Goal: Task Accomplishment & Management: Use online tool/utility

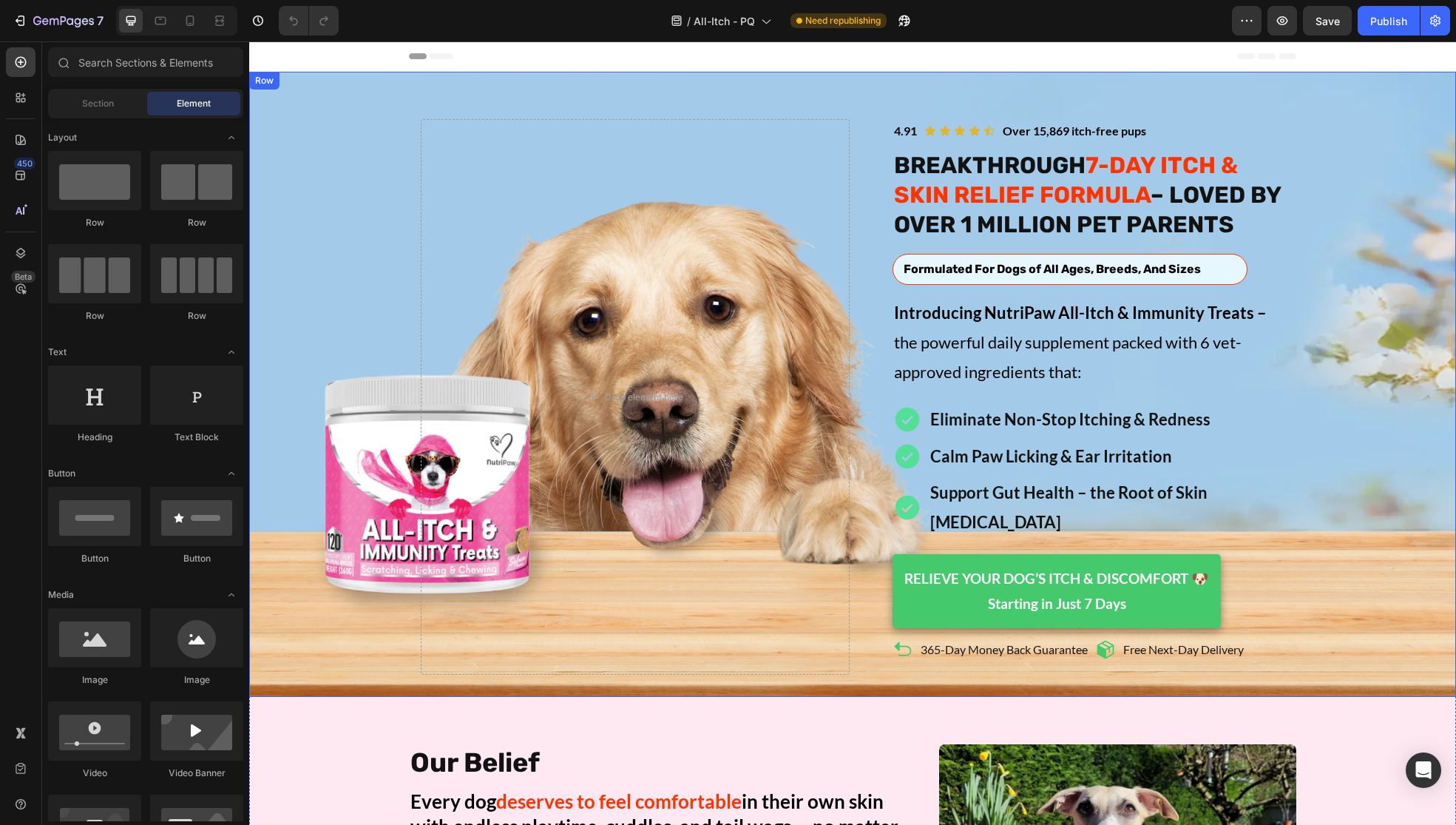
click at [300, 454] on div "Image Icon Icon Icon Icon Icon Icon List Over 15,869 itch-free pups Text Block …" at bounding box center [852, 396] width 1207 height 556
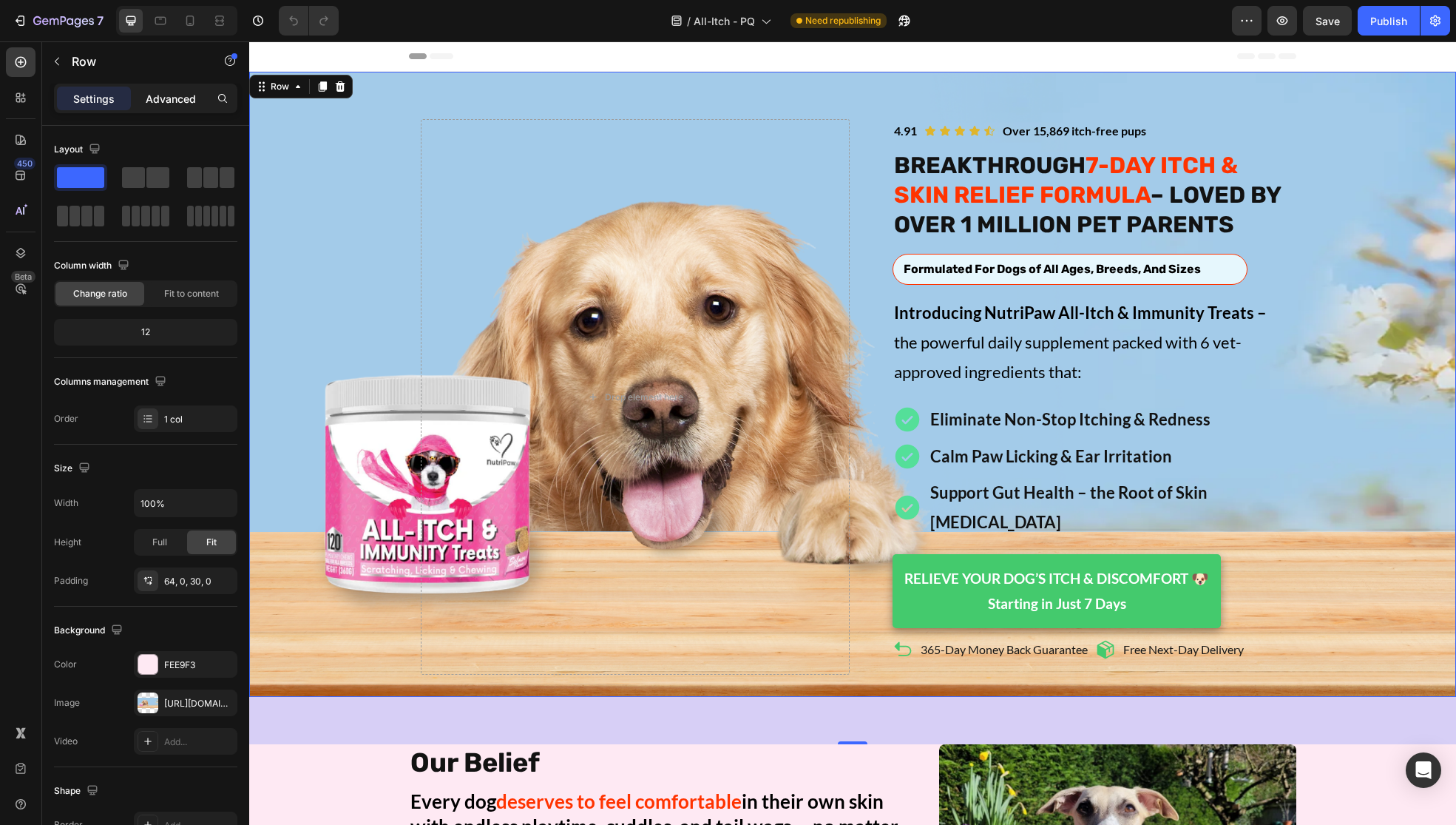
click at [175, 104] on p "Advanced" at bounding box center [170, 99] width 50 height 16
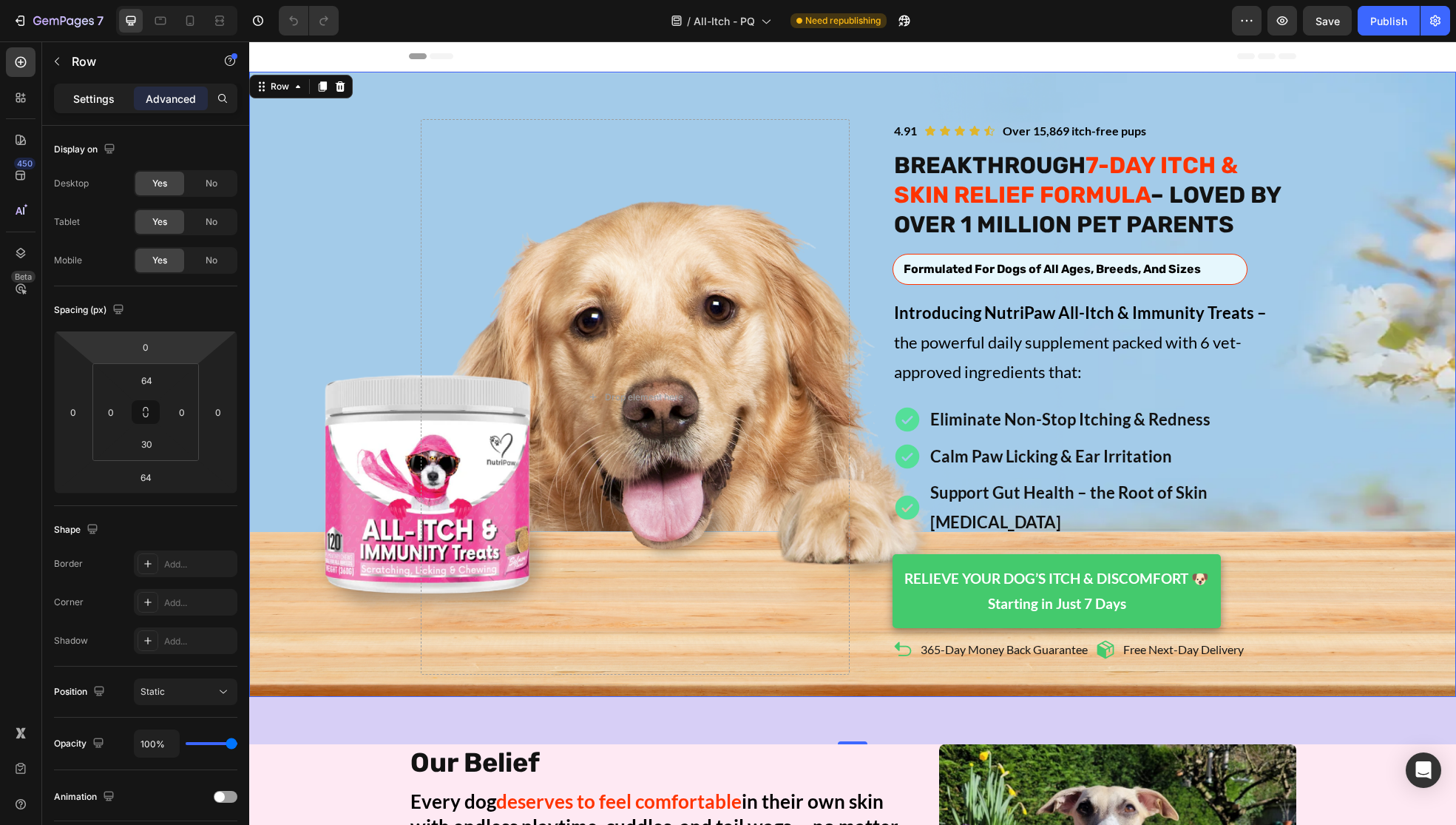
click at [92, 101] on p "Settings" at bounding box center [94, 99] width 42 height 16
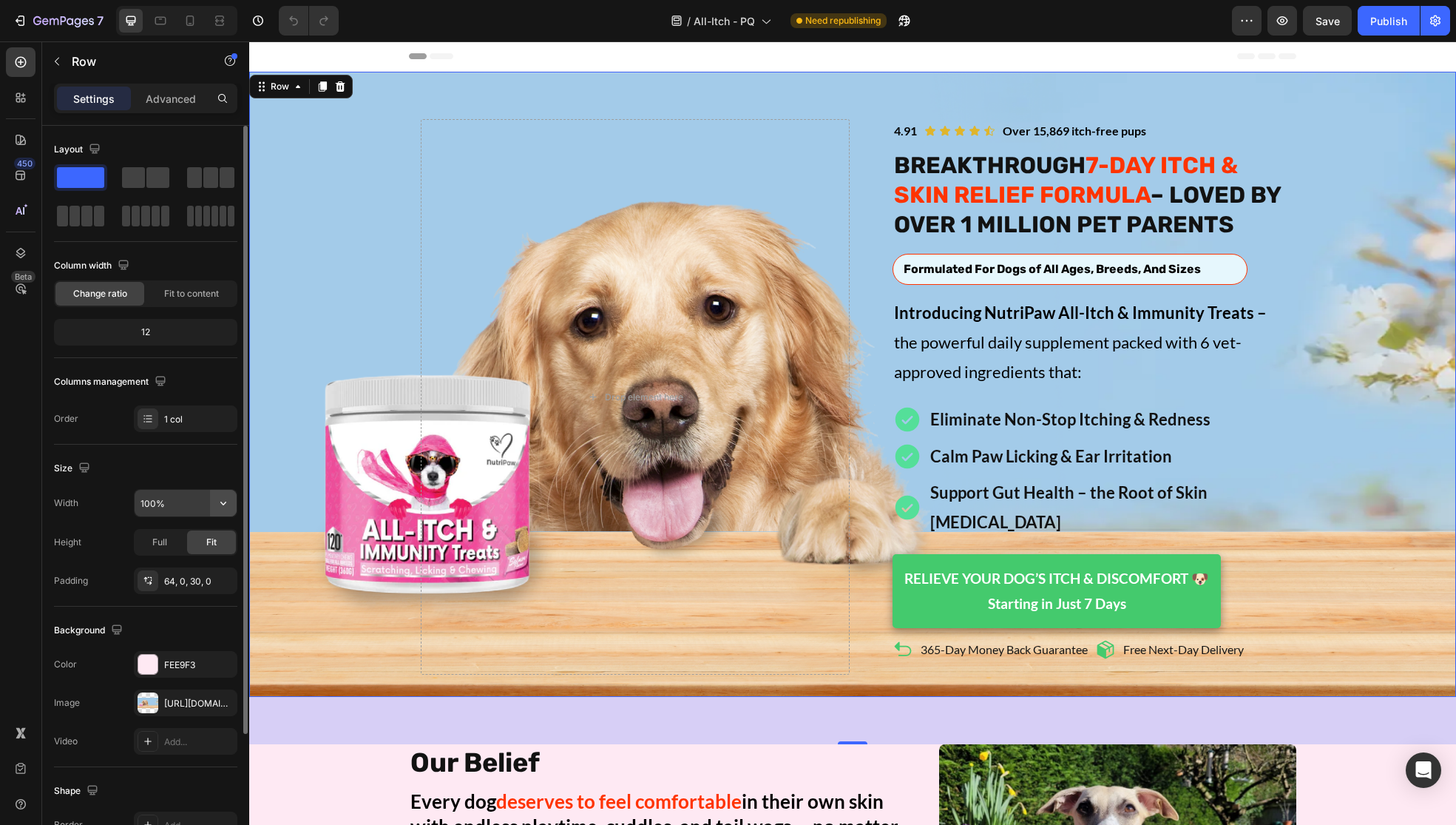
click at [223, 505] on icon "button" at bounding box center [223, 503] width 15 height 15
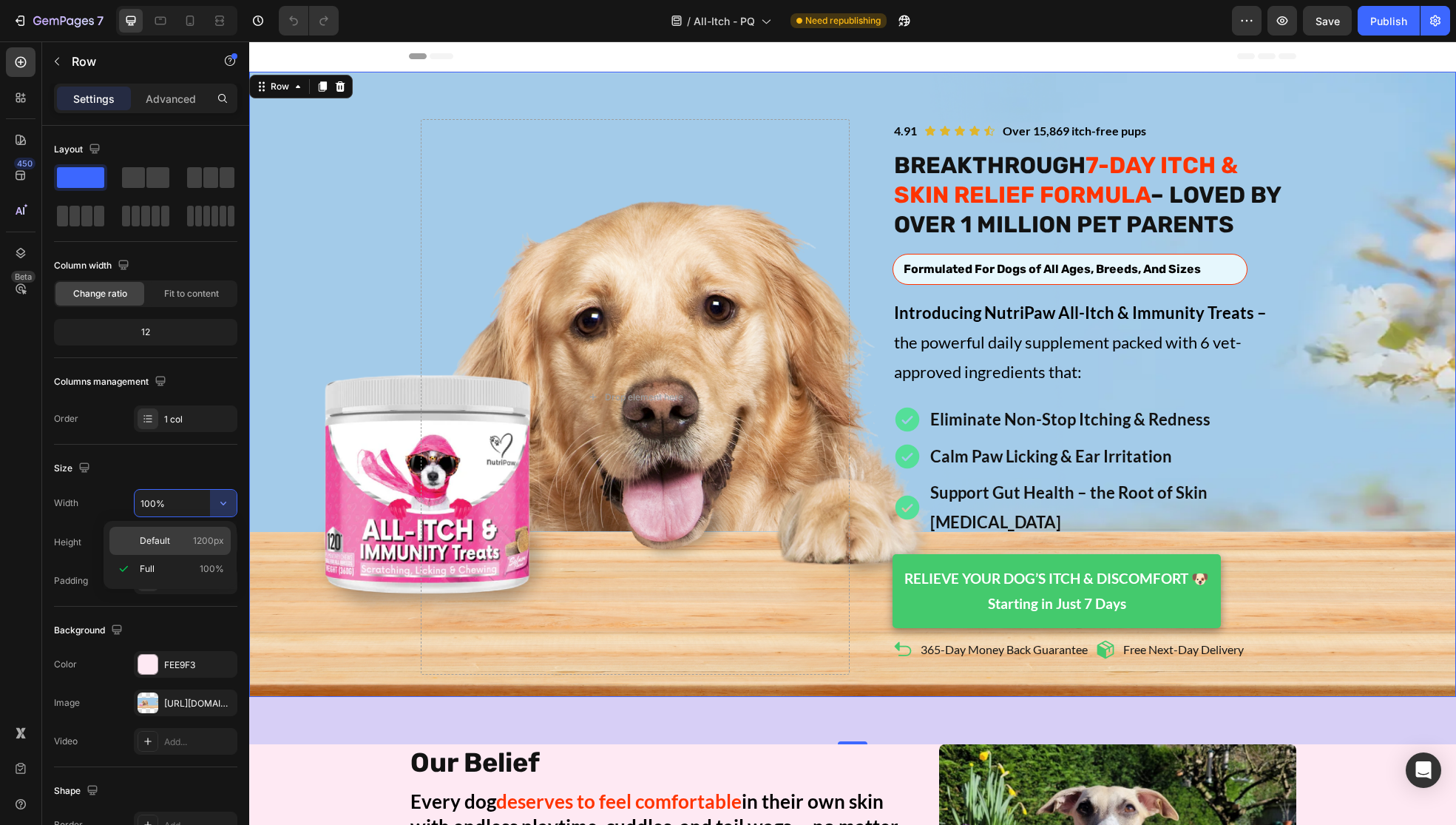
click at [189, 542] on p "Default 1200px" at bounding box center [181, 540] width 84 height 13
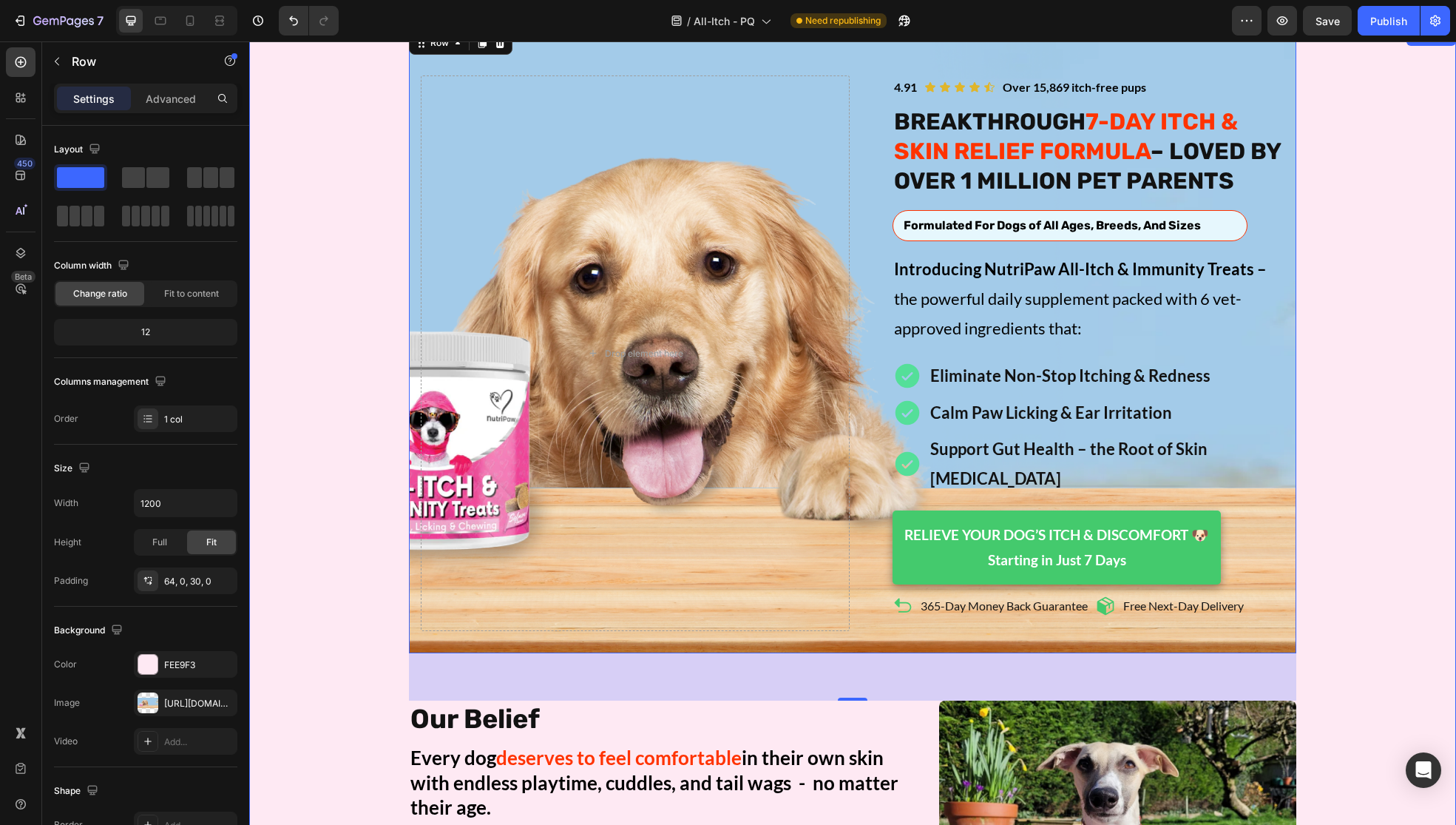
scroll to position [59, 0]
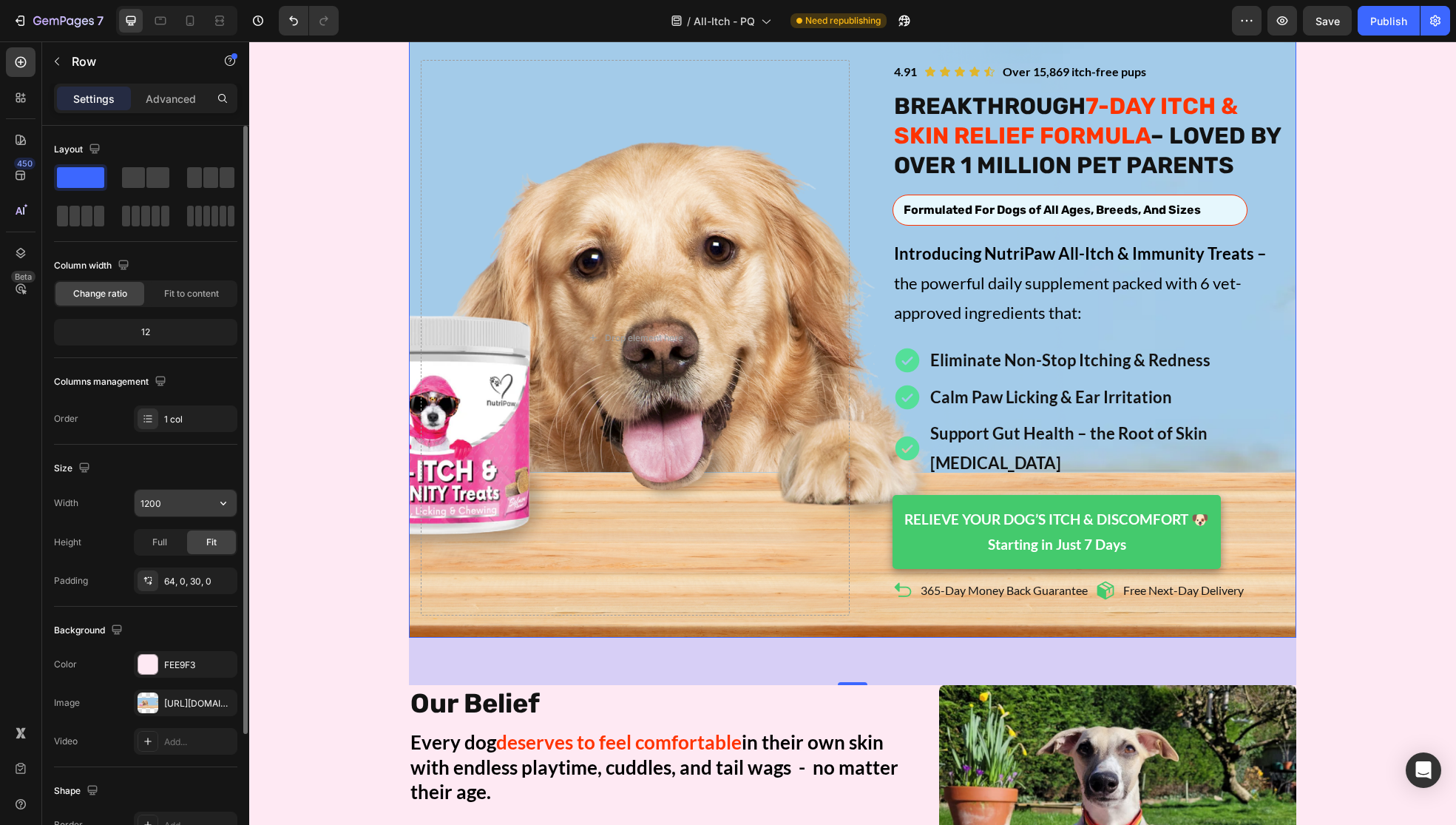
click at [205, 511] on input "1200" at bounding box center [185, 503] width 102 height 27
click at [224, 499] on icon "button" at bounding box center [223, 503] width 15 height 15
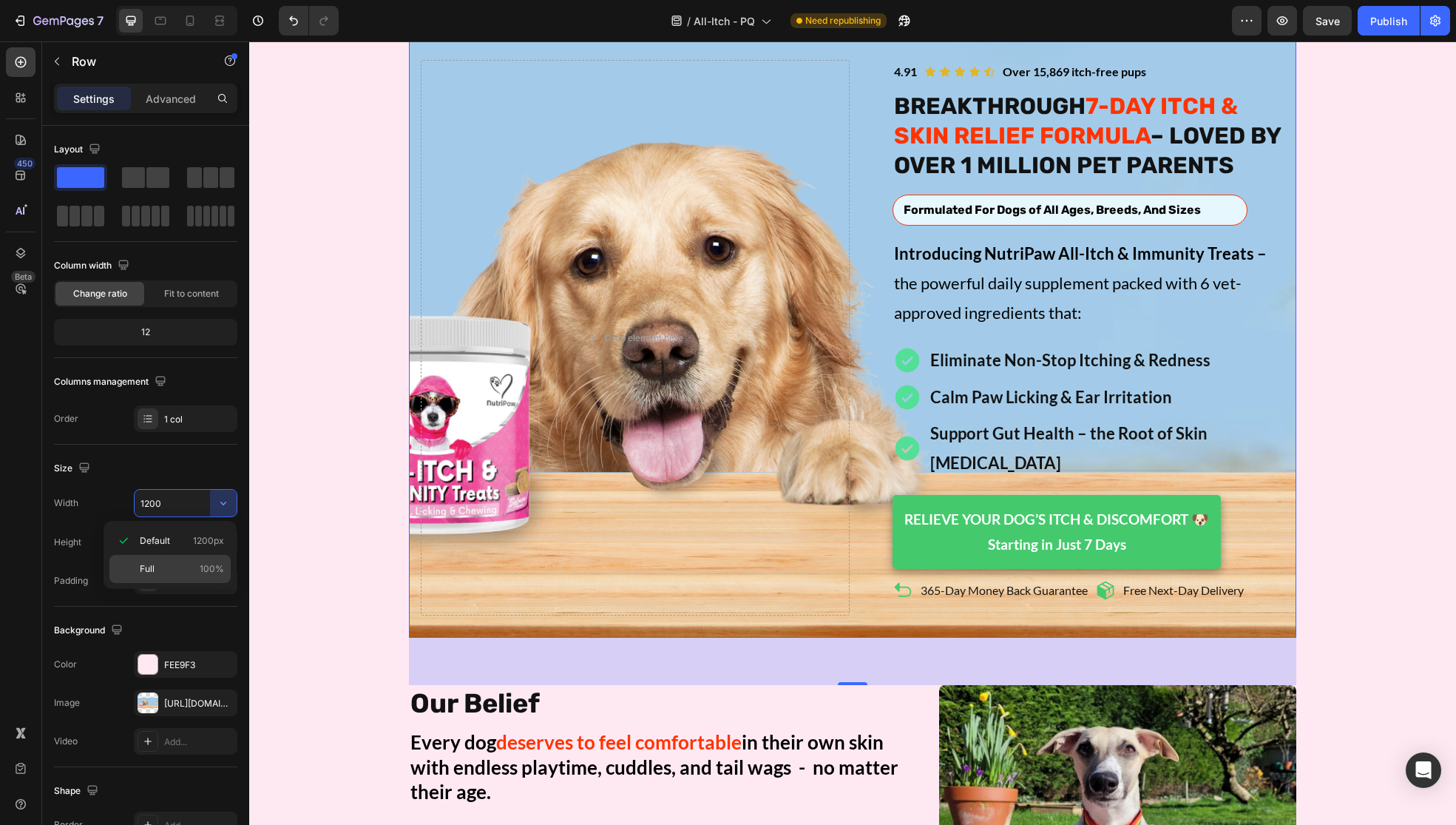
click at [148, 571] on span "Full" at bounding box center [146, 568] width 15 height 13
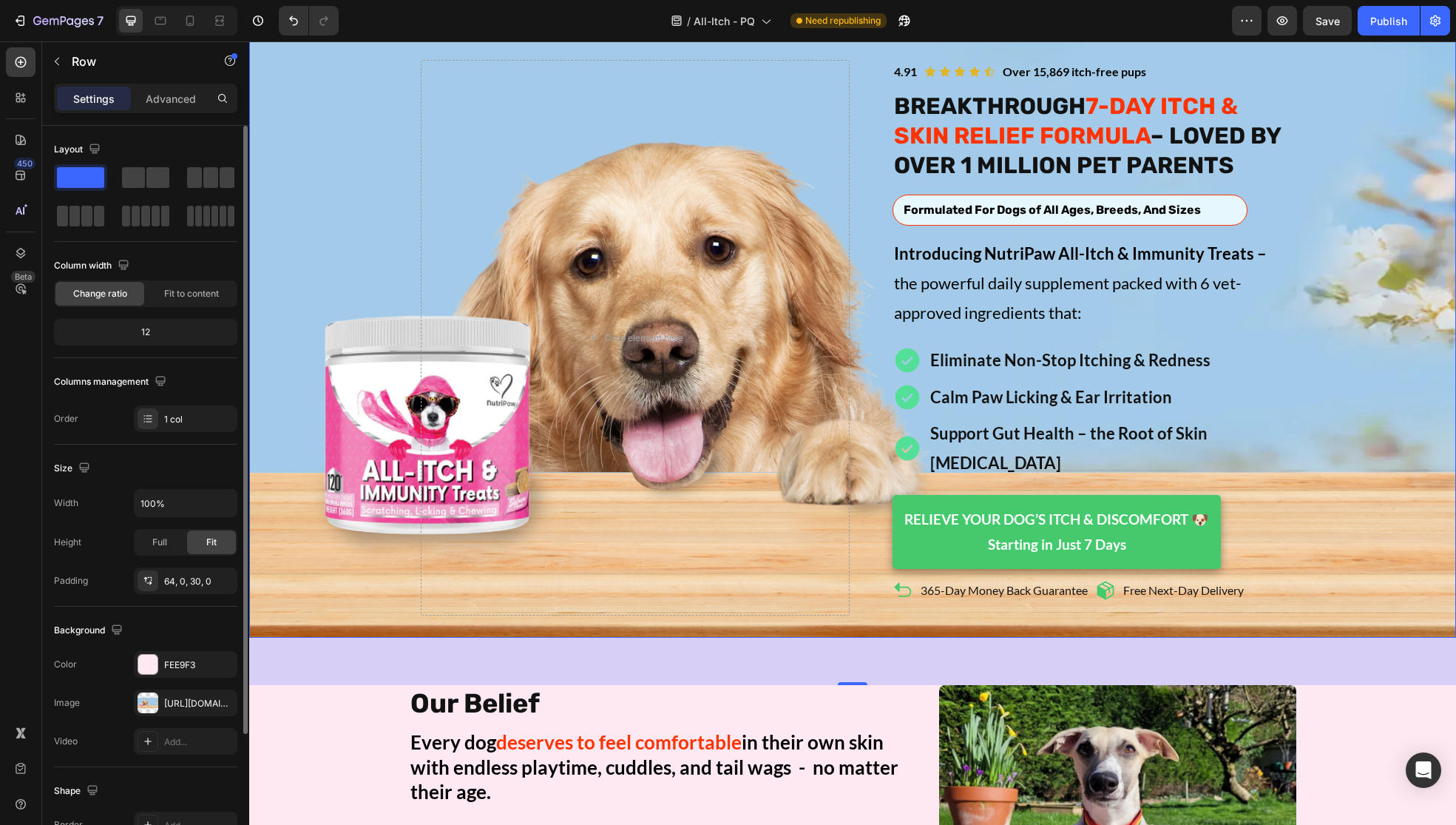
click at [173, 463] on div "Size" at bounding box center [146, 468] width 183 height 24
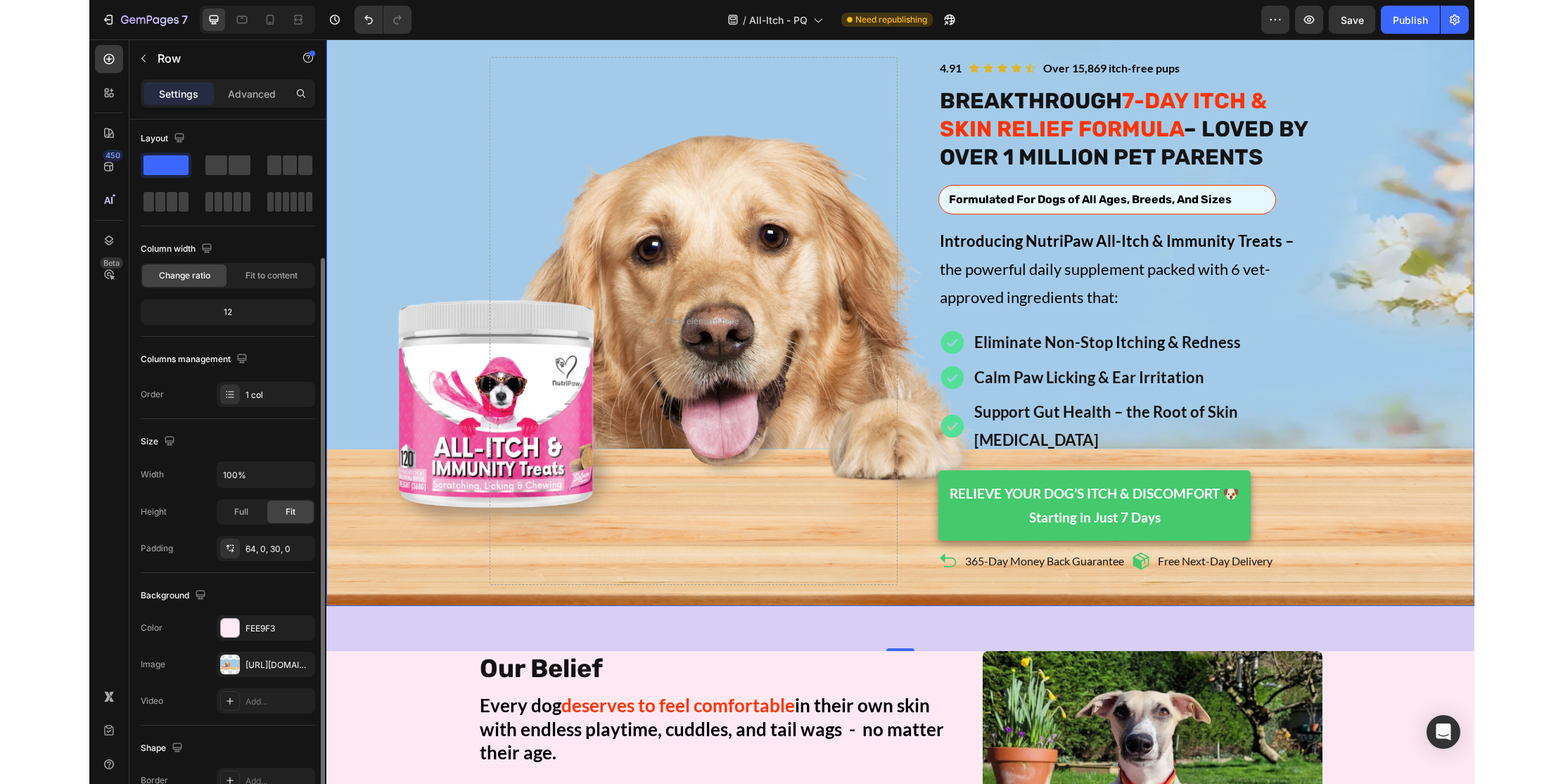
scroll to position [0, 0]
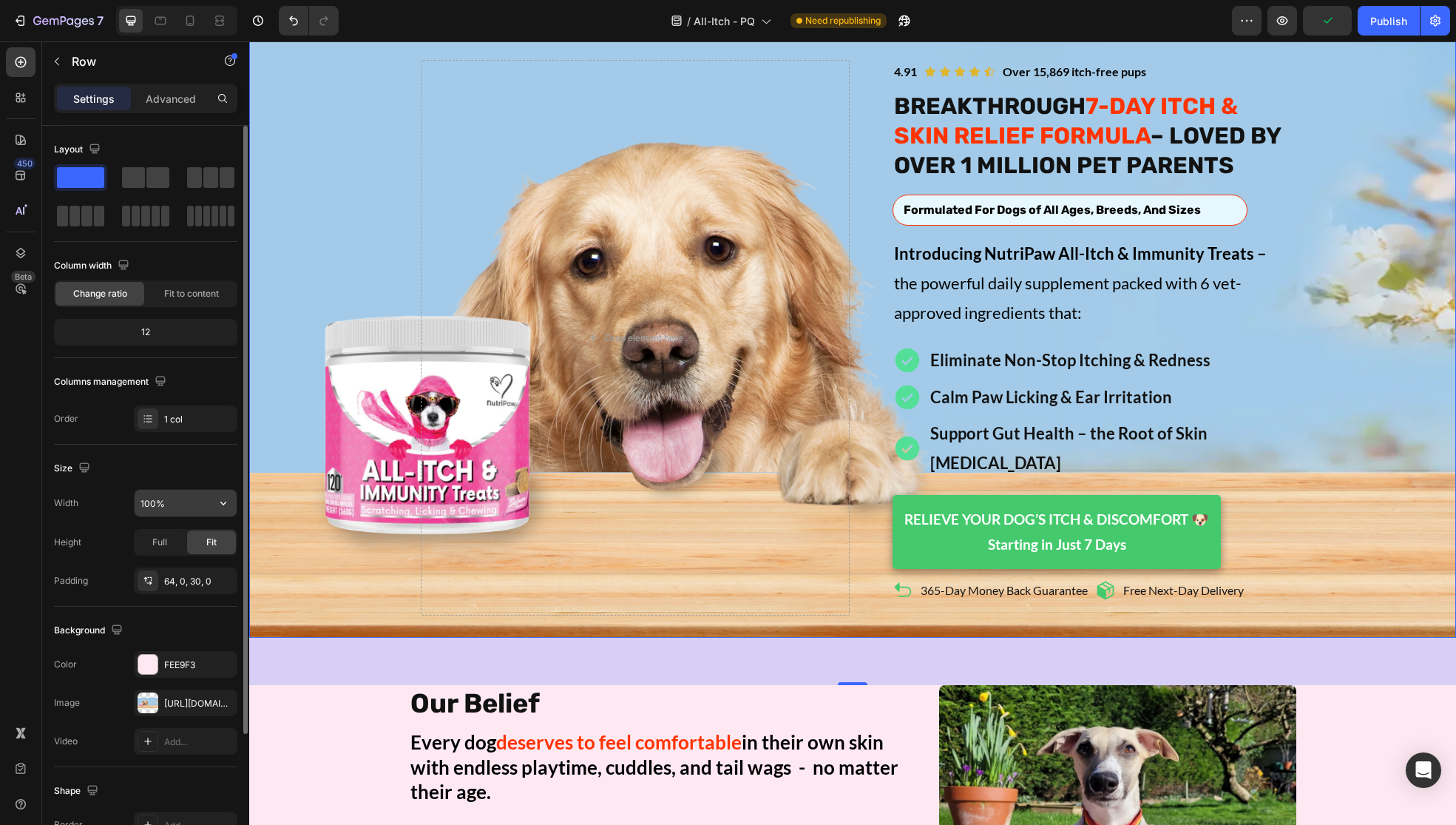
click at [184, 505] on input "100%" at bounding box center [185, 503] width 102 height 27
click at [223, 508] on icon "button" at bounding box center [223, 503] width 15 height 15
click at [150, 505] on input "100%" at bounding box center [185, 503] width 102 height 27
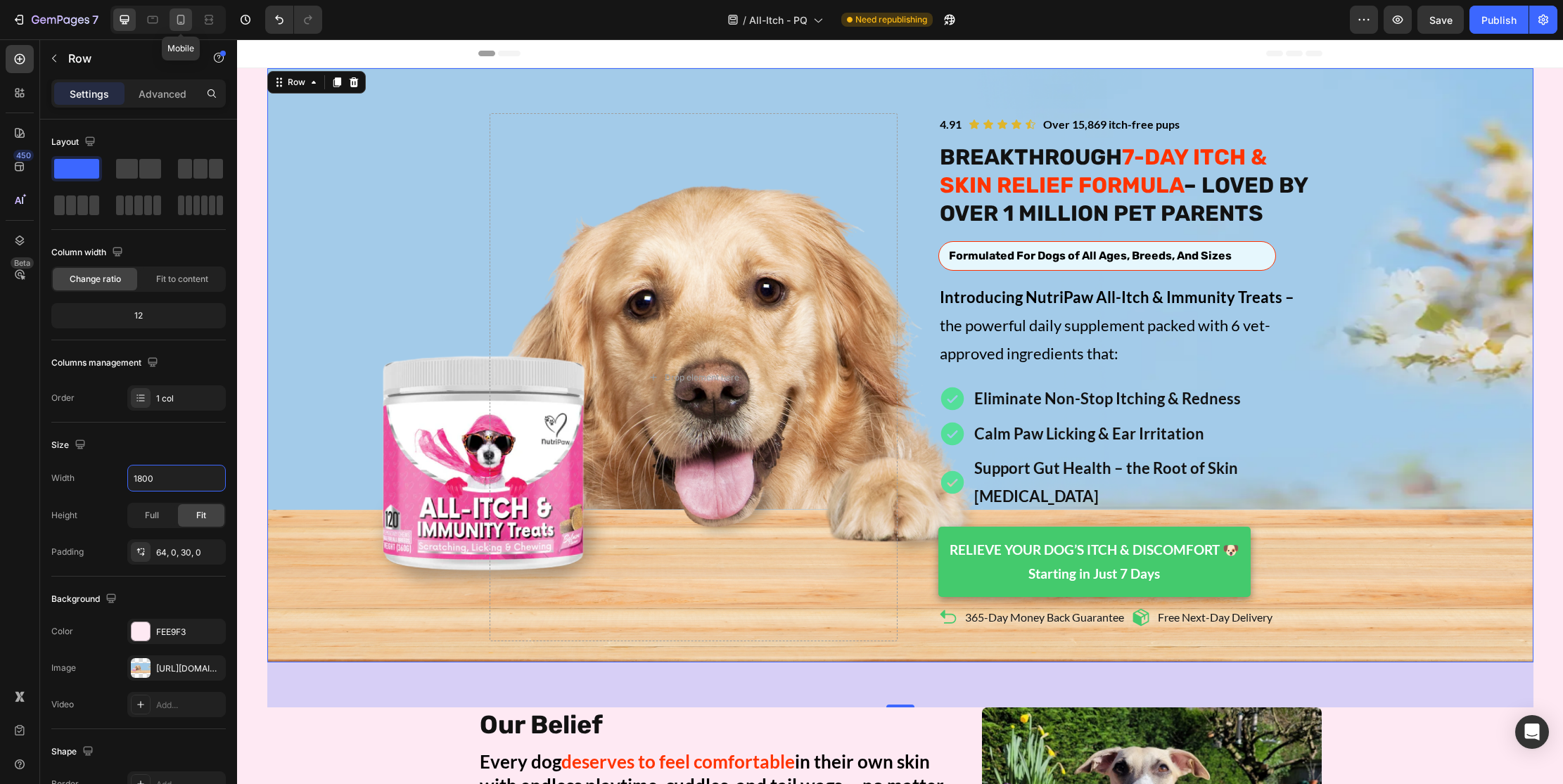
type input "1800"
click at [181, 18] on icon at bounding box center [181, 19] width 14 height 14
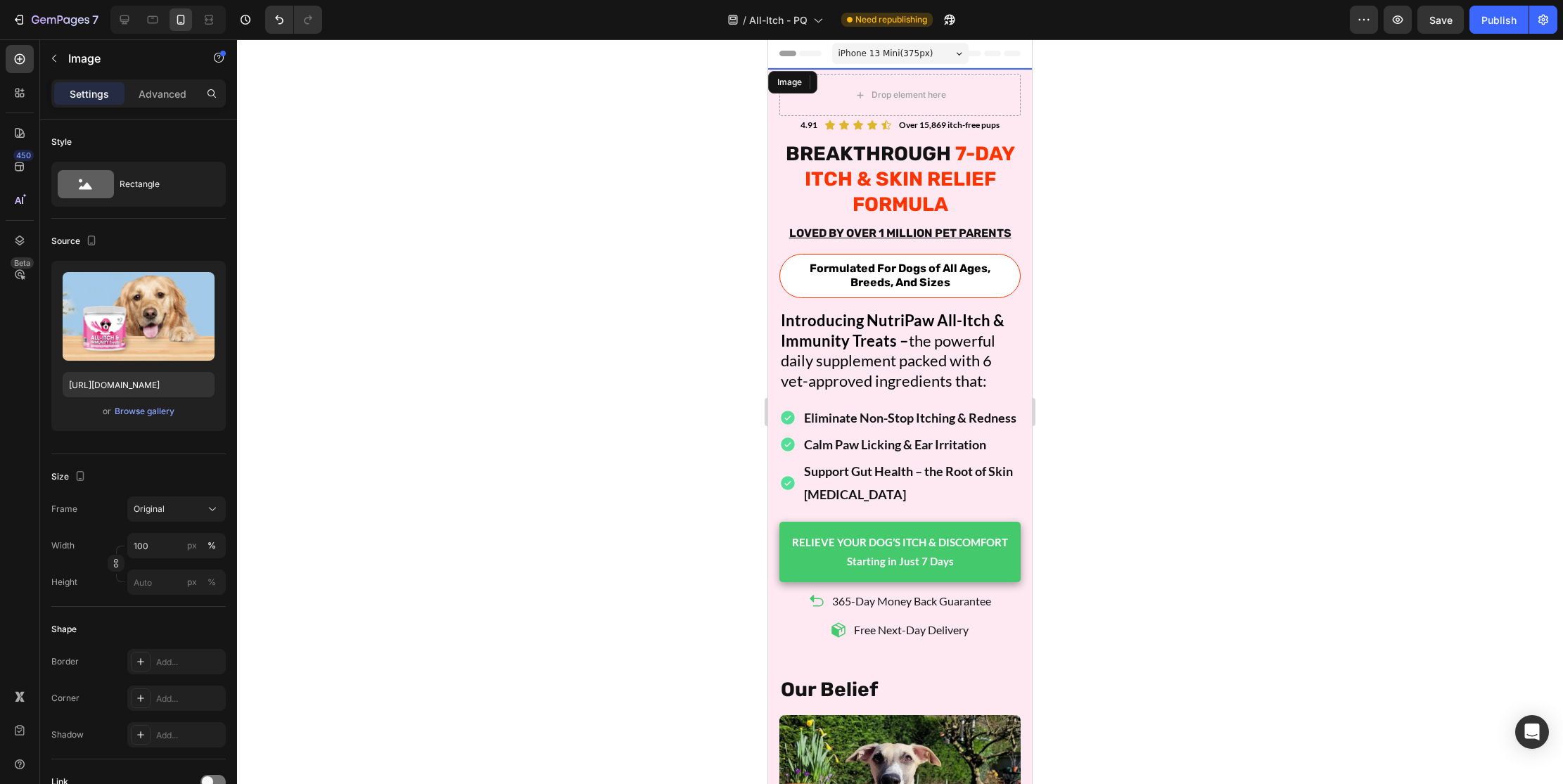
click at [779, 216] on img at bounding box center [900, 153] width 264 height 171
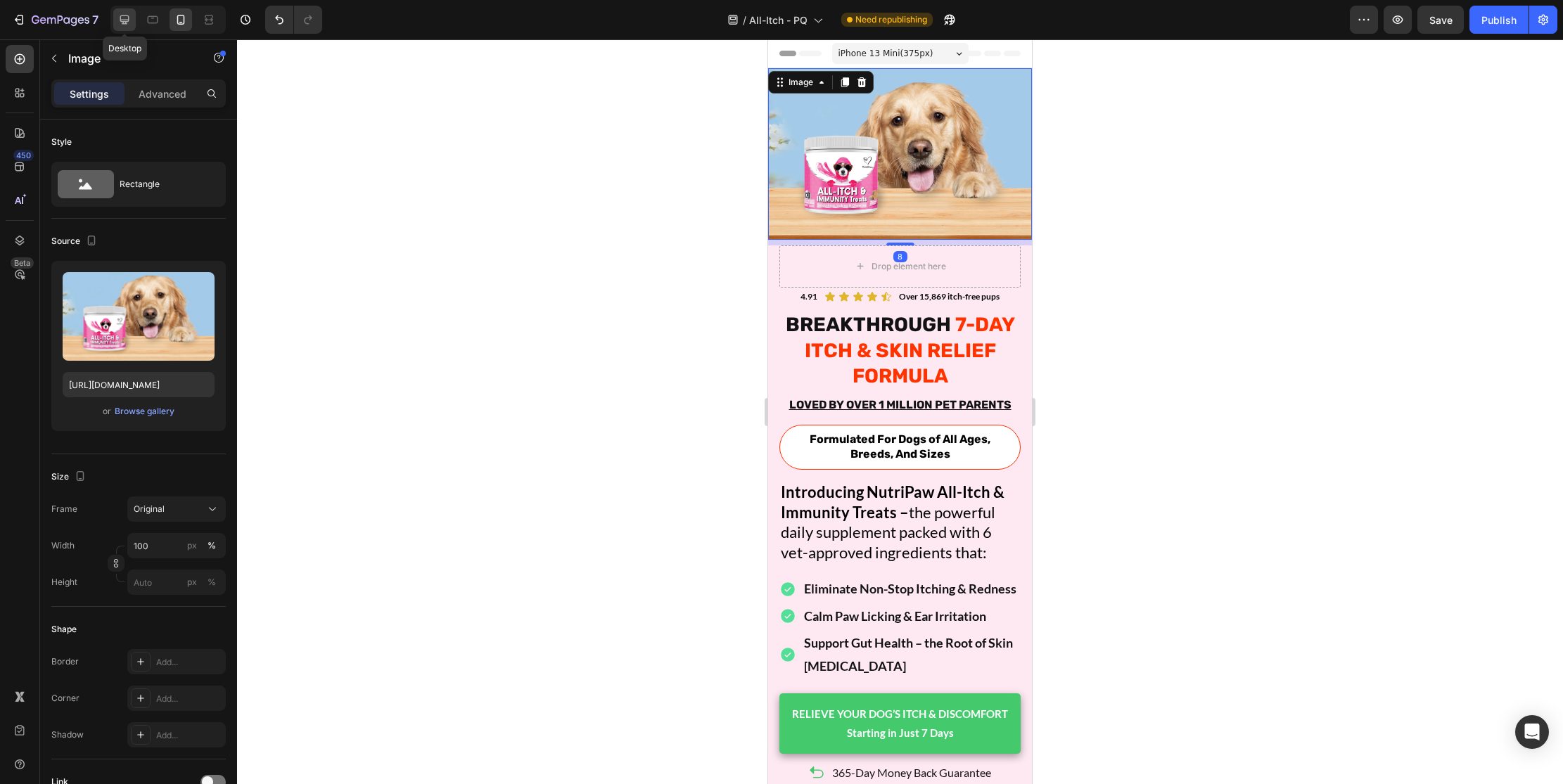
click at [124, 12] on div at bounding box center [124, 20] width 23 height 23
type input "[URL][DOMAIN_NAME]"
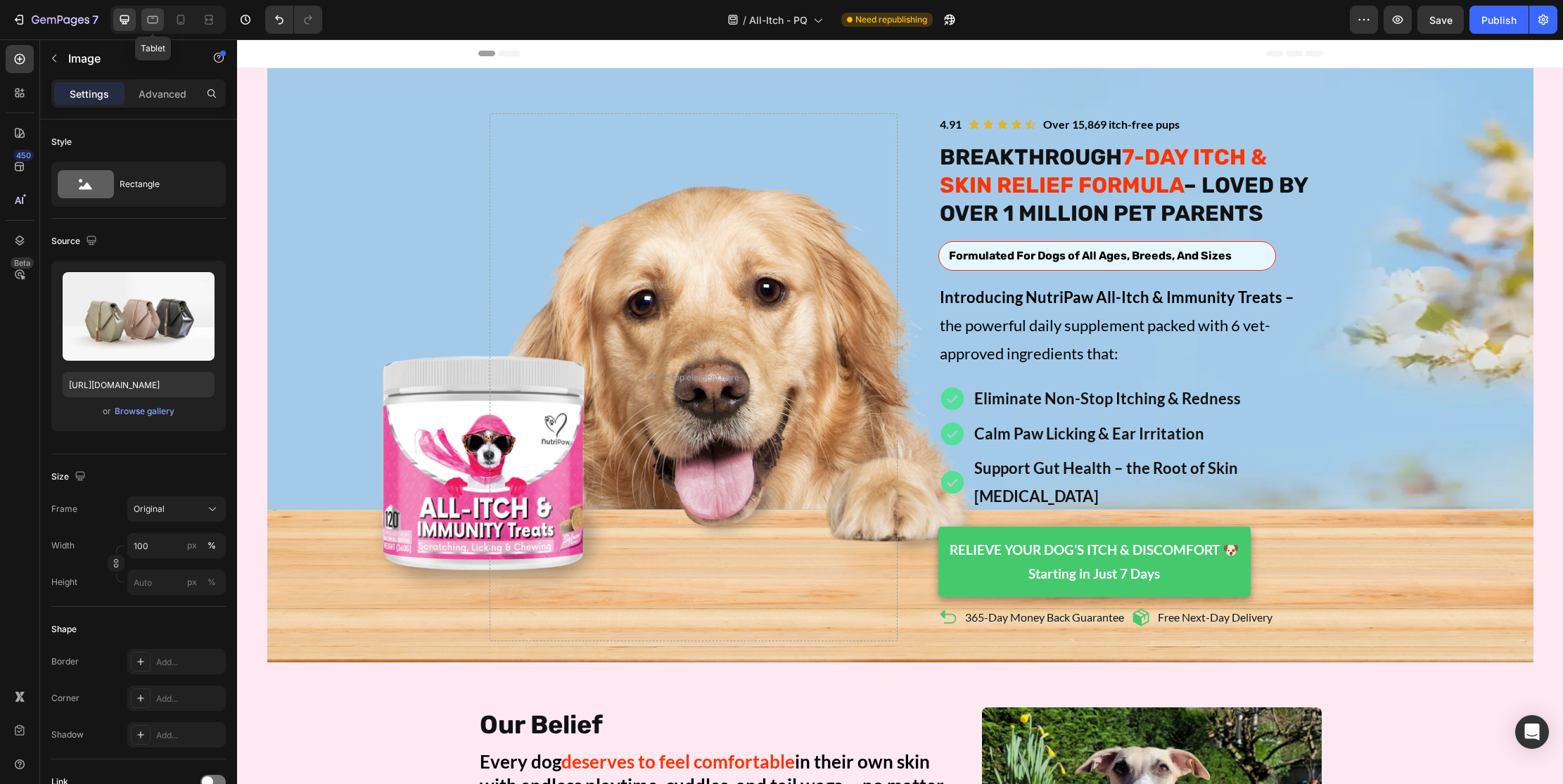
click at [153, 24] on icon at bounding box center [153, 20] width 10 height 8
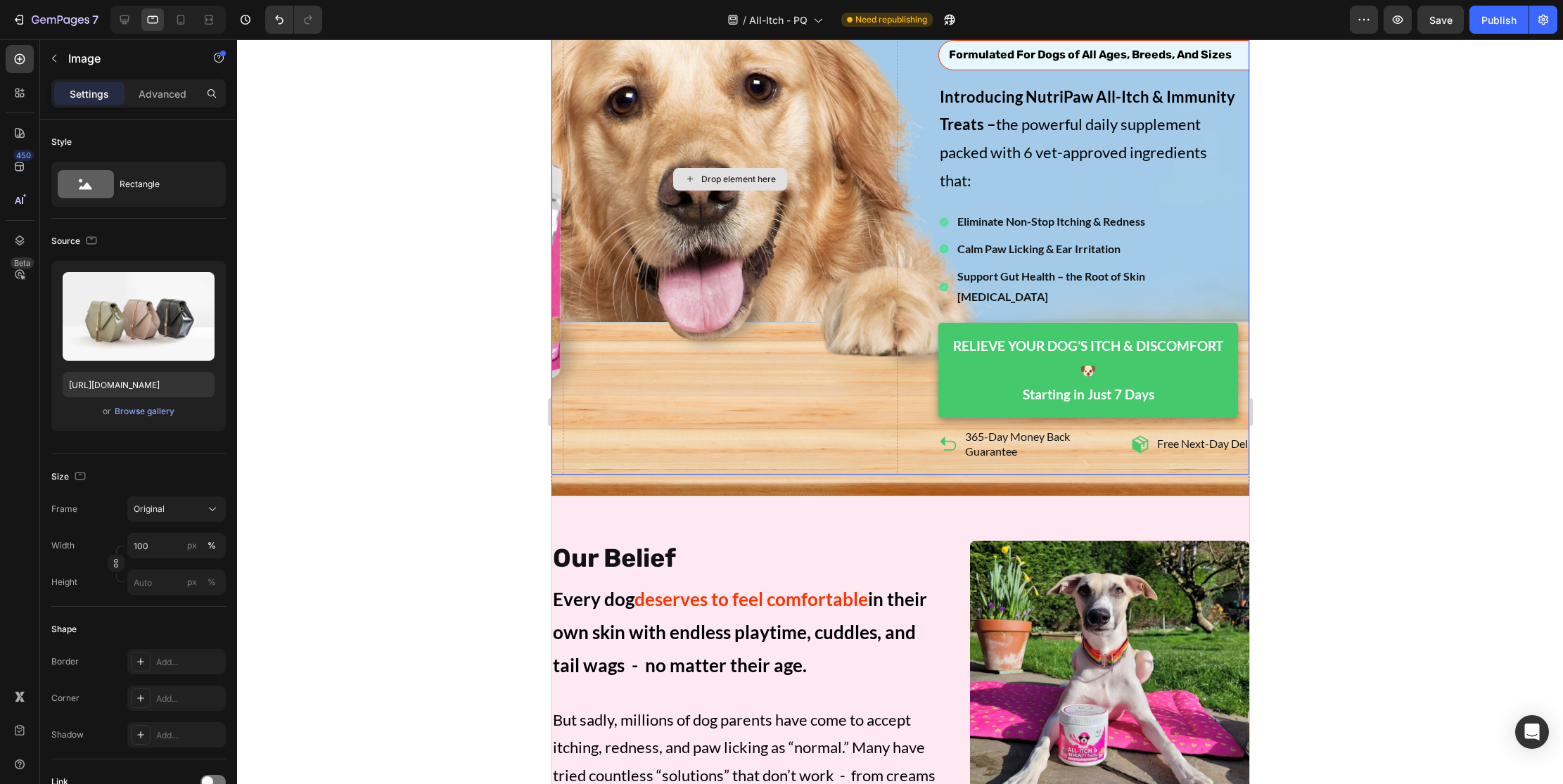
scroll to position [232, 0]
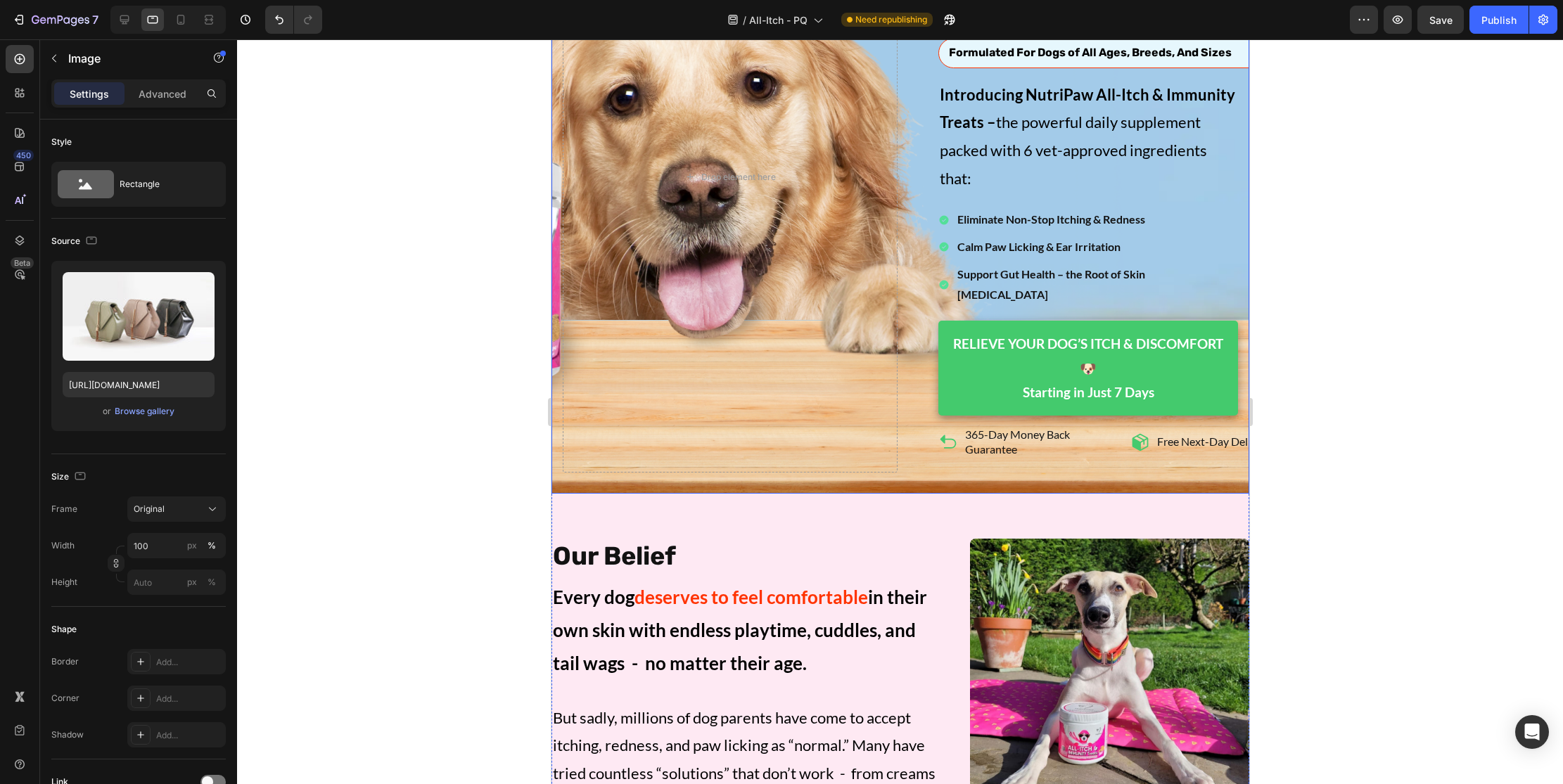
click at [745, 483] on div "Image 8 Icon Icon Icon Icon Icon Icon List Over 15,869 itch-free pups Text Bloc…" at bounding box center [899, 166] width 698 height 657
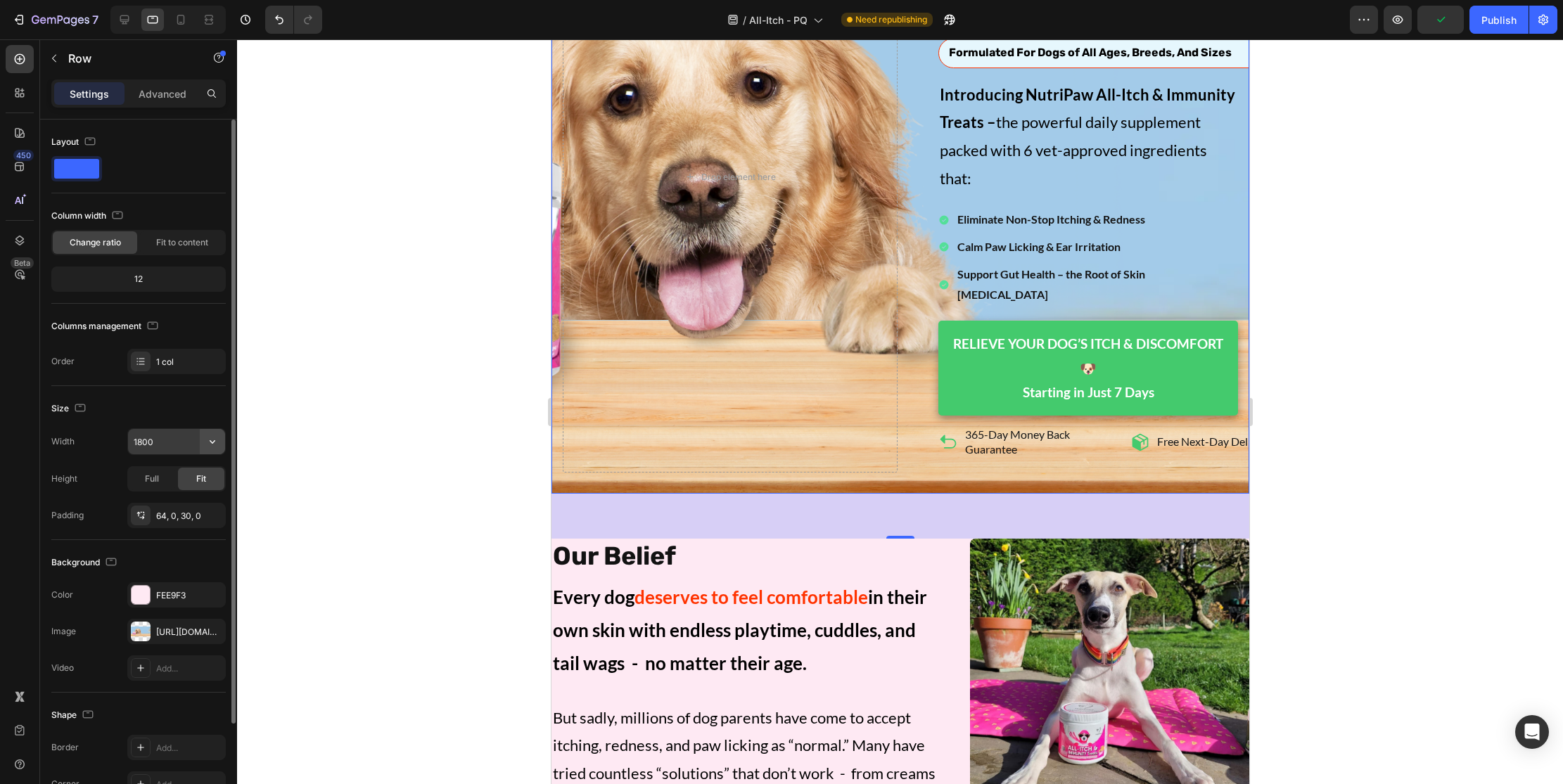
click at [218, 441] on icon "button" at bounding box center [212, 441] width 14 height 14
click at [142, 443] on input "1800" at bounding box center [176, 441] width 97 height 25
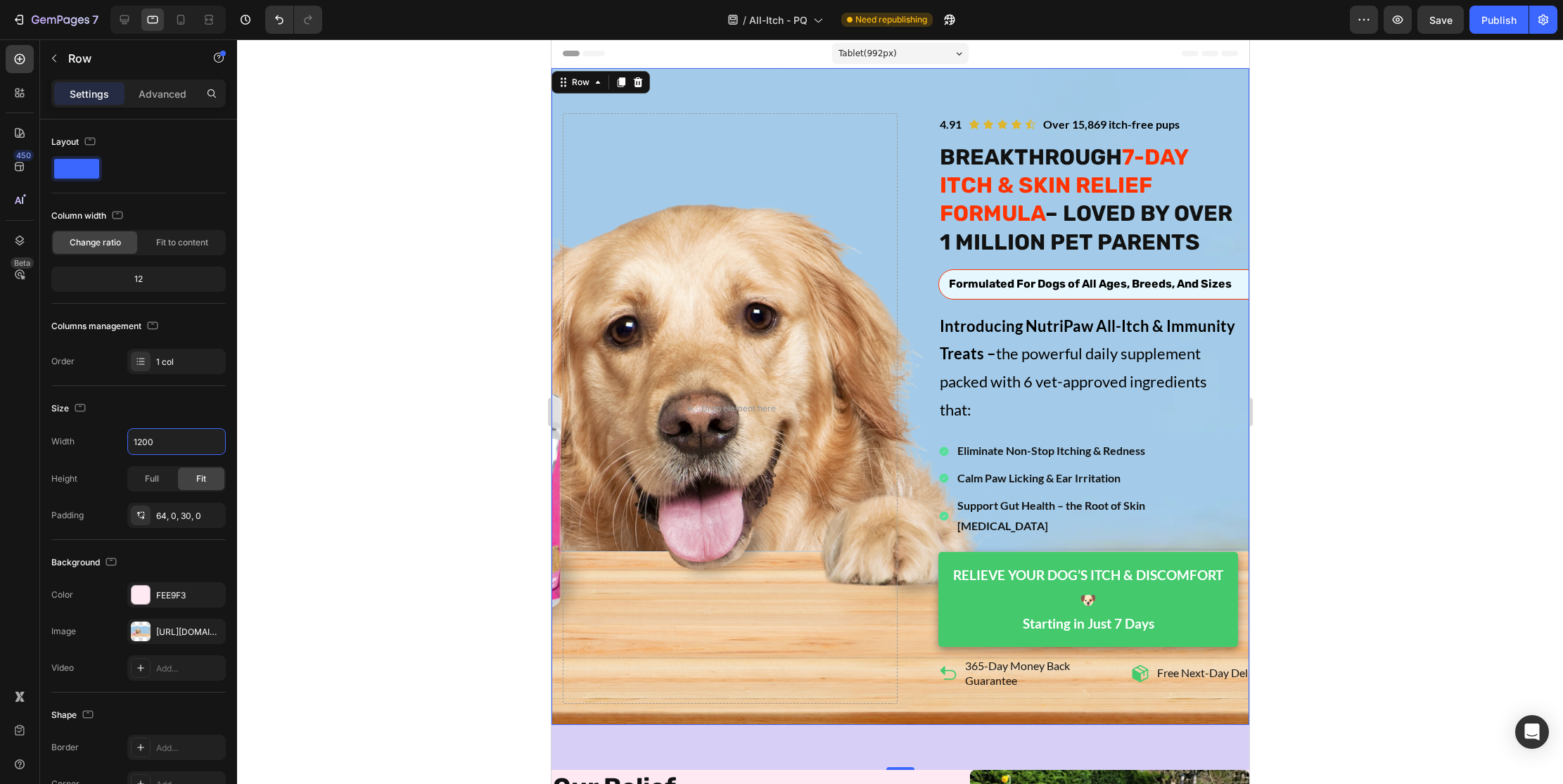
scroll to position [0, 0]
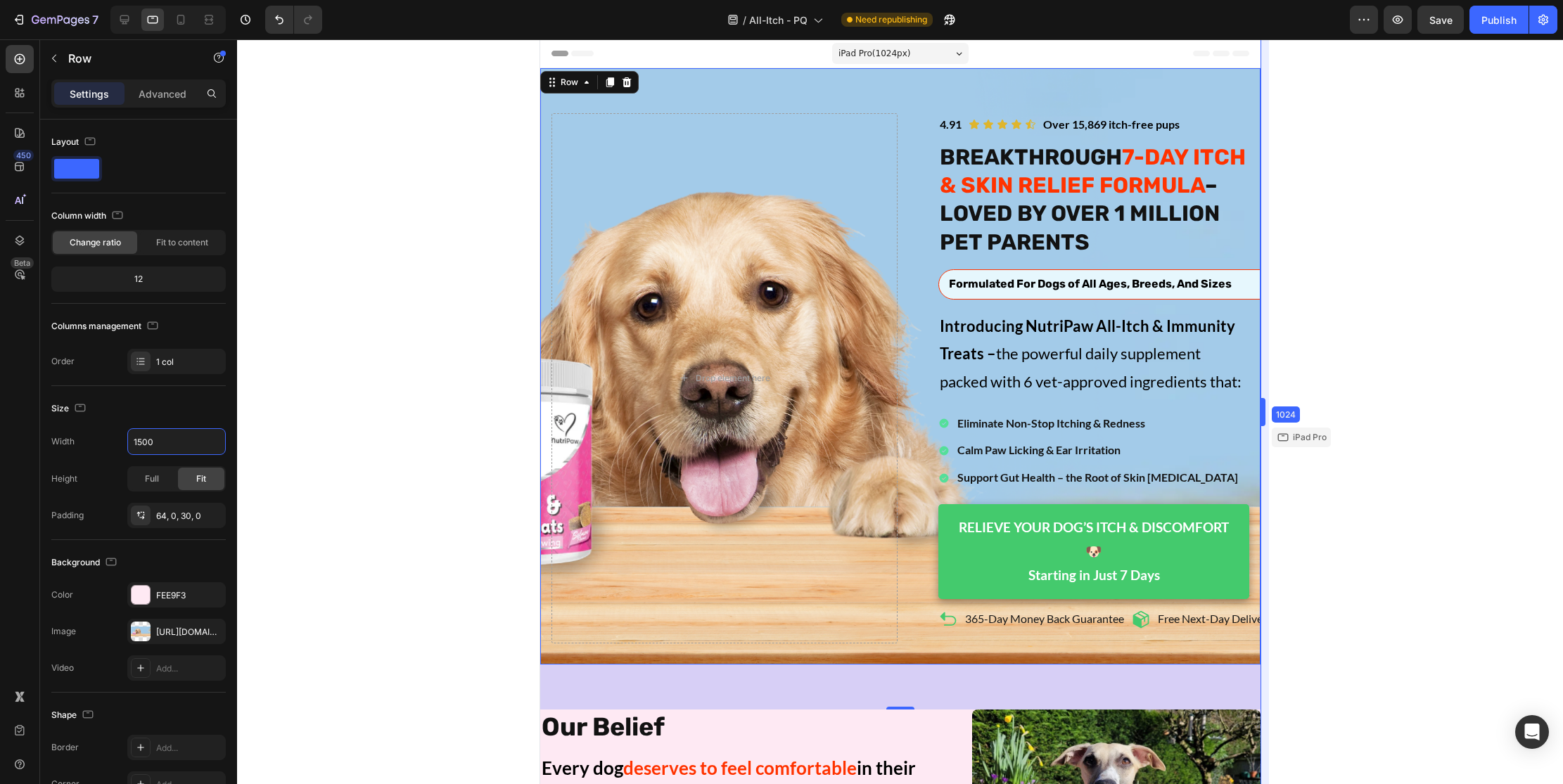
drag, startPoint x: 1251, startPoint y: 385, endPoint x: 1464, endPoint y: 405, distance: 213.9
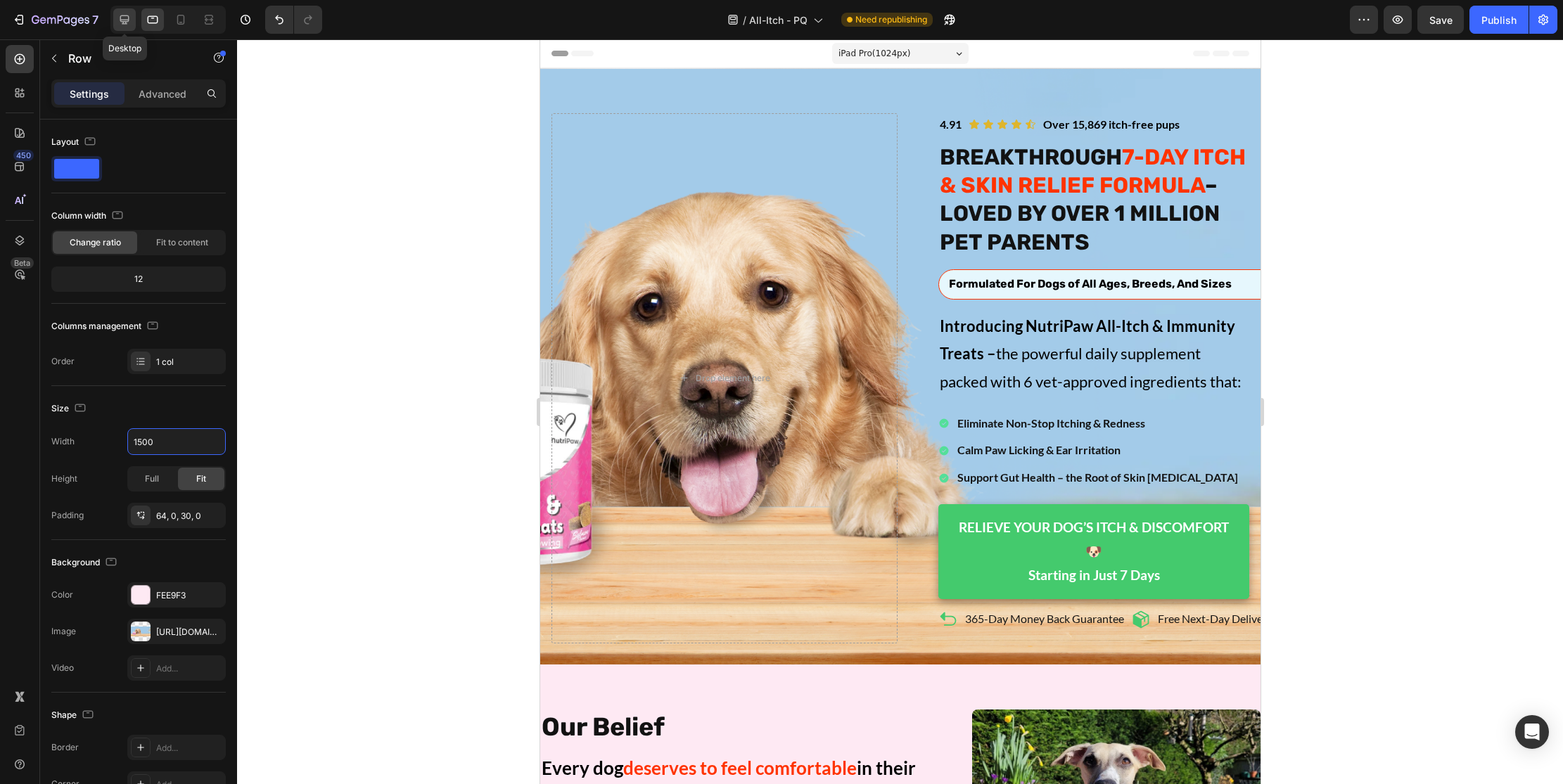
click at [121, 15] on icon at bounding box center [124, 19] width 14 height 14
type input "1800"
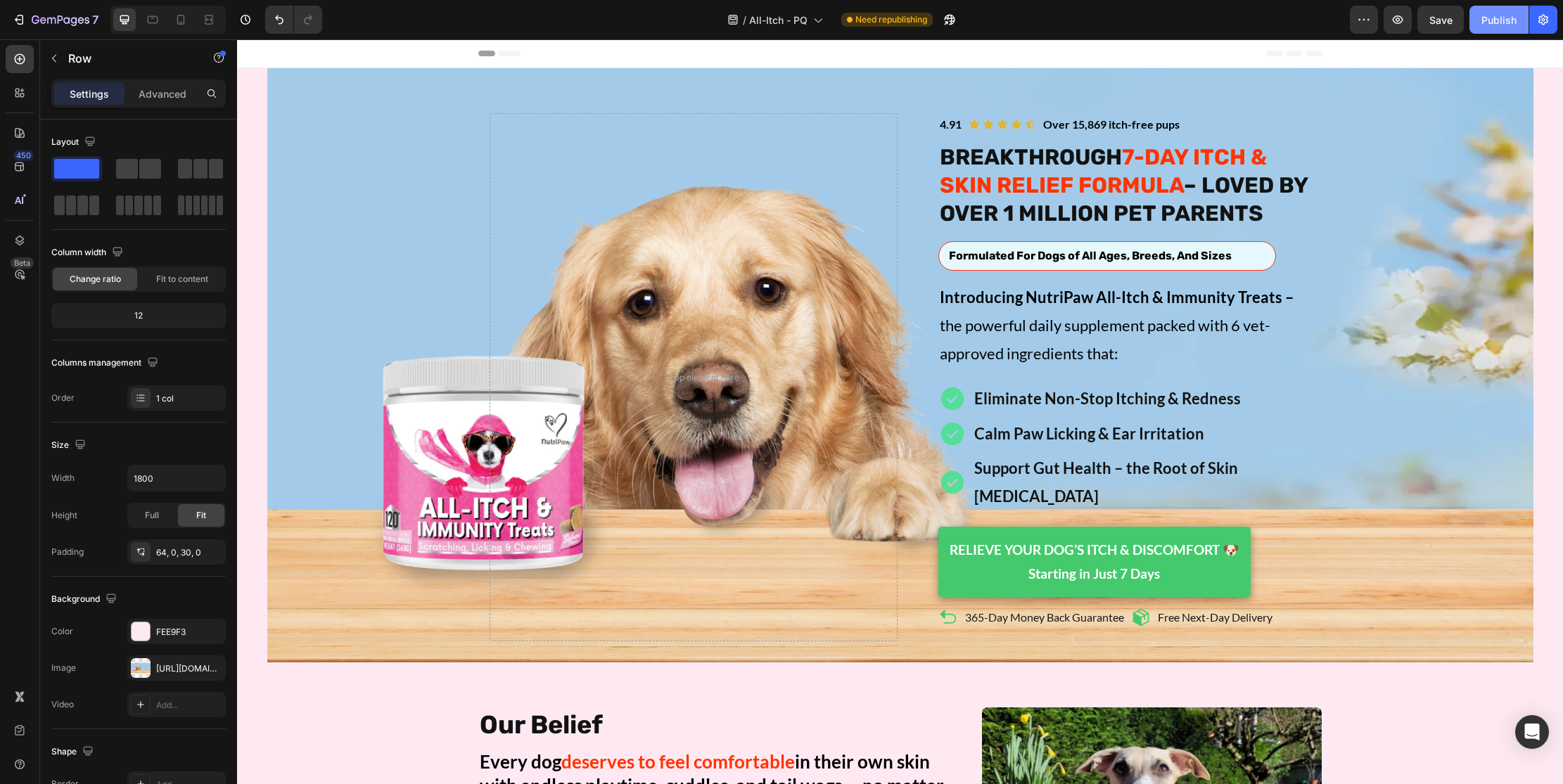
click at [1385, 24] on div "Publish" at bounding box center [1499, 20] width 35 height 15
